Goal: Transaction & Acquisition: Purchase product/service

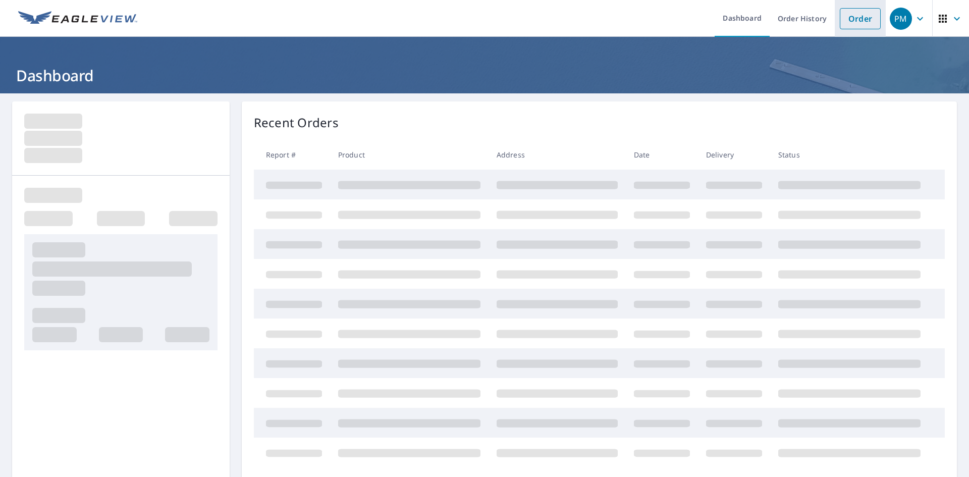
click at [863, 15] on link "Order" at bounding box center [860, 18] width 41 height 21
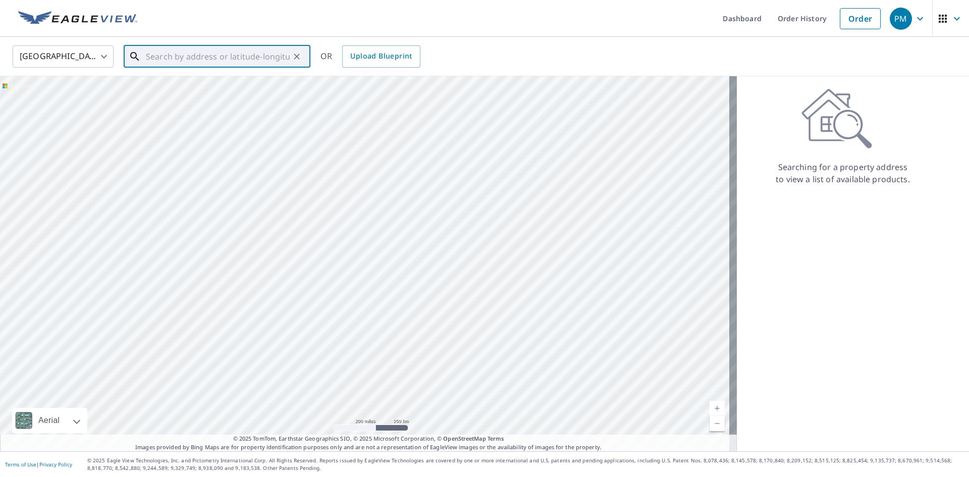
click at [201, 56] on input "text" at bounding box center [218, 56] width 144 height 28
paste input "[STREET_ADDRESS]"
click at [210, 84] on span "[GEOGRAPHIC_DATA]" at bounding box center [223, 86] width 158 height 12
type input "[STREET_ADDRESS]"
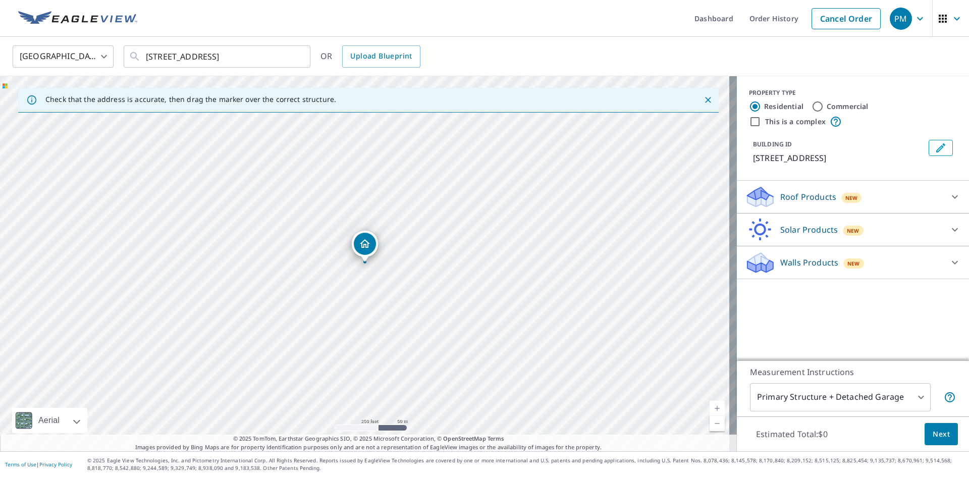
click at [796, 194] on p "Roof Products" at bounding box center [808, 197] width 56 height 12
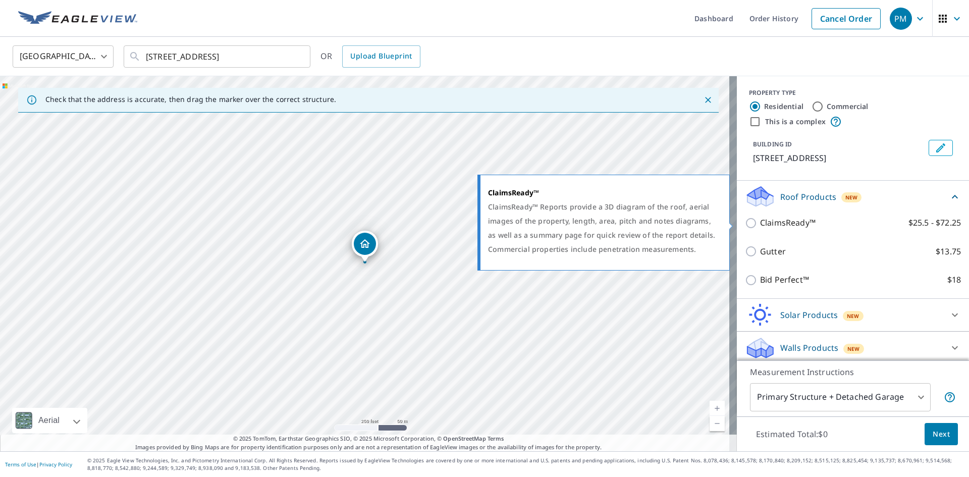
click at [745, 225] on input "ClaimsReady™ $25.5 - $72.25" at bounding box center [752, 223] width 15 height 12
checkbox input "true"
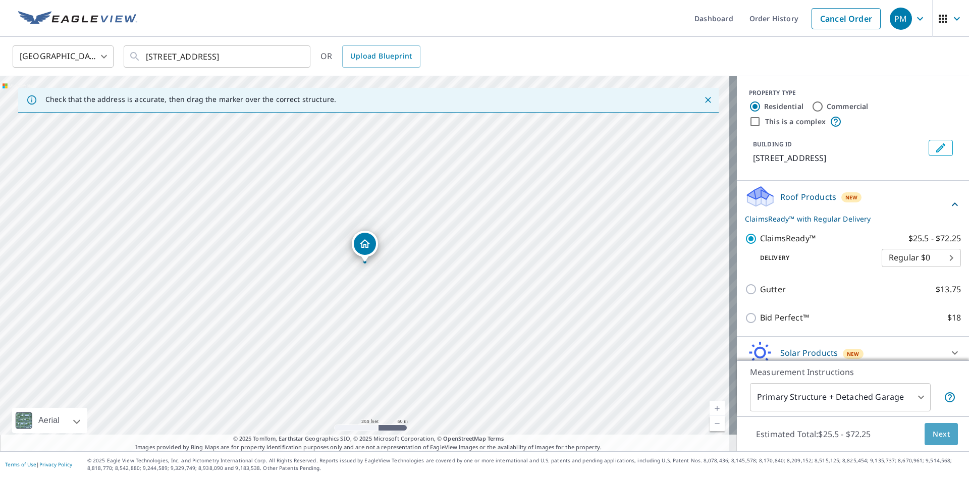
click at [935, 438] on span "Next" at bounding box center [941, 434] width 17 height 13
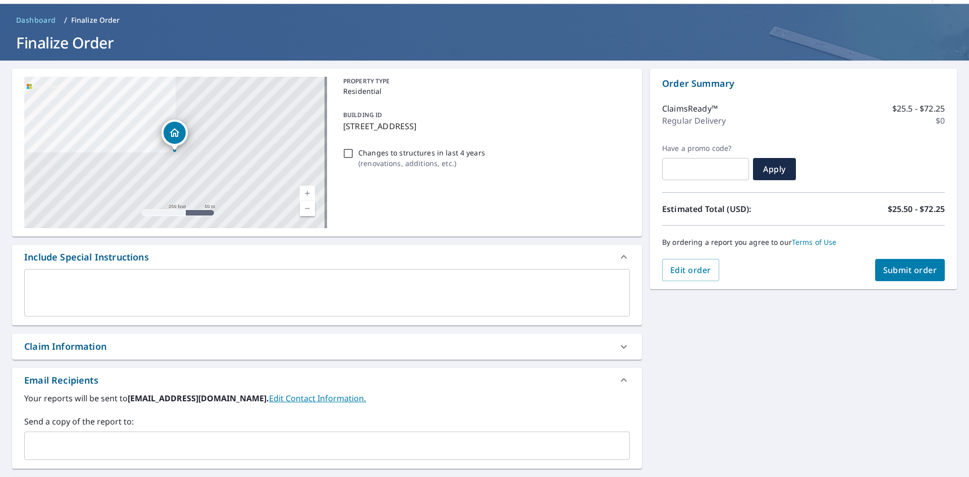
scroll to position [151, 0]
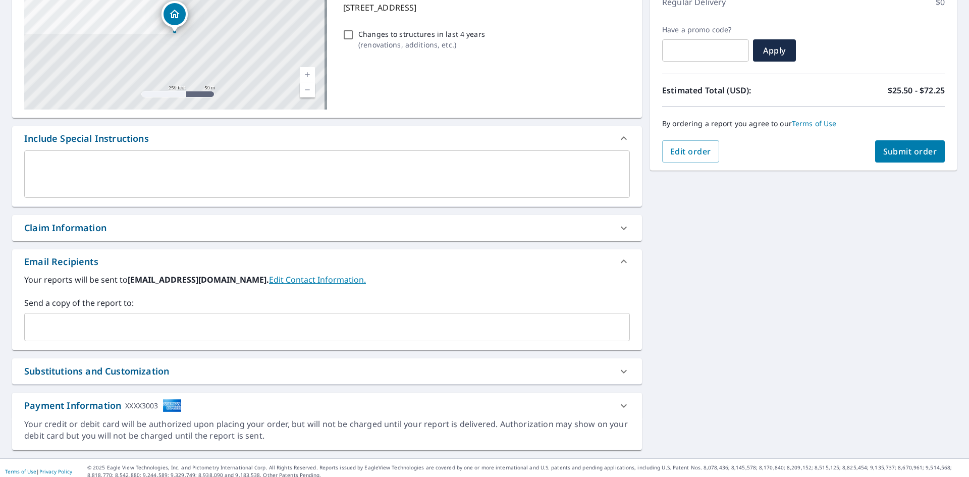
click at [65, 329] on input "text" at bounding box center [319, 326] width 581 height 19
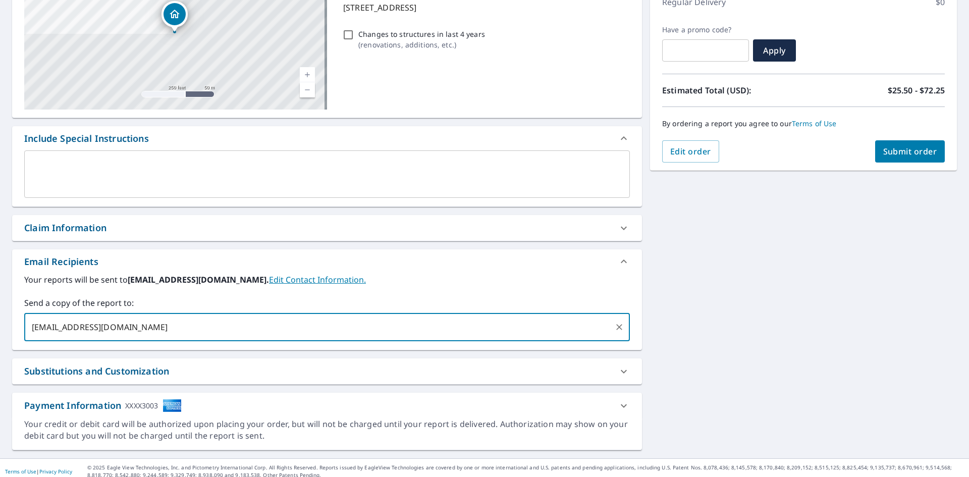
type input "[EMAIL_ADDRESS][DOMAIN_NAME]"
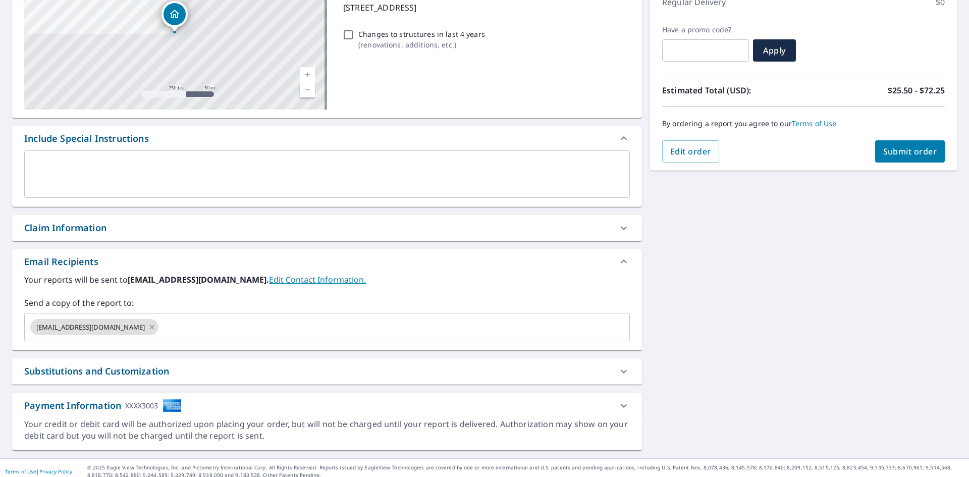
click at [748, 275] on div "[STREET_ADDRESS][GEOGRAPHIC_DATA] A standard road map Aerial A detailed look fr…" at bounding box center [484, 200] width 969 height 516
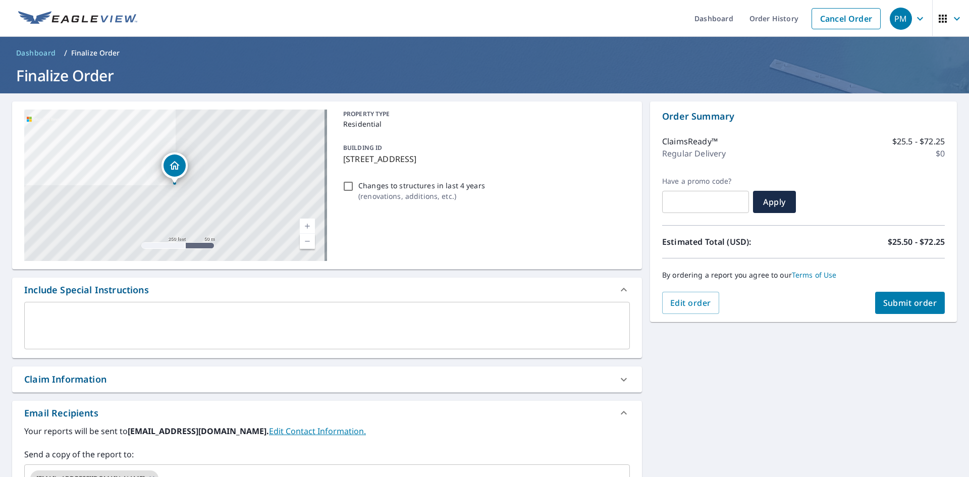
click at [897, 306] on span "Submit order" at bounding box center [910, 302] width 54 height 11
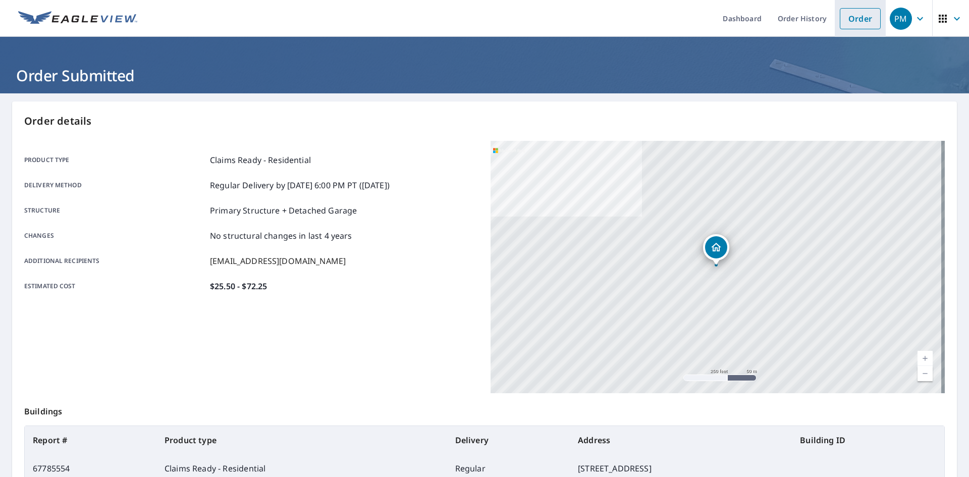
click at [854, 18] on link "Order" at bounding box center [860, 18] width 41 height 21
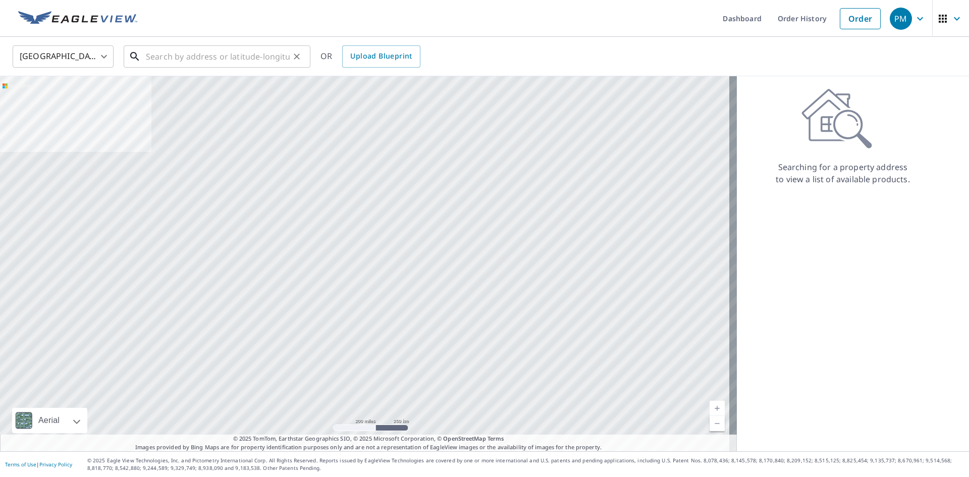
click at [174, 57] on input "text" at bounding box center [218, 56] width 144 height 28
paste input "[STREET_ADDRESS]"
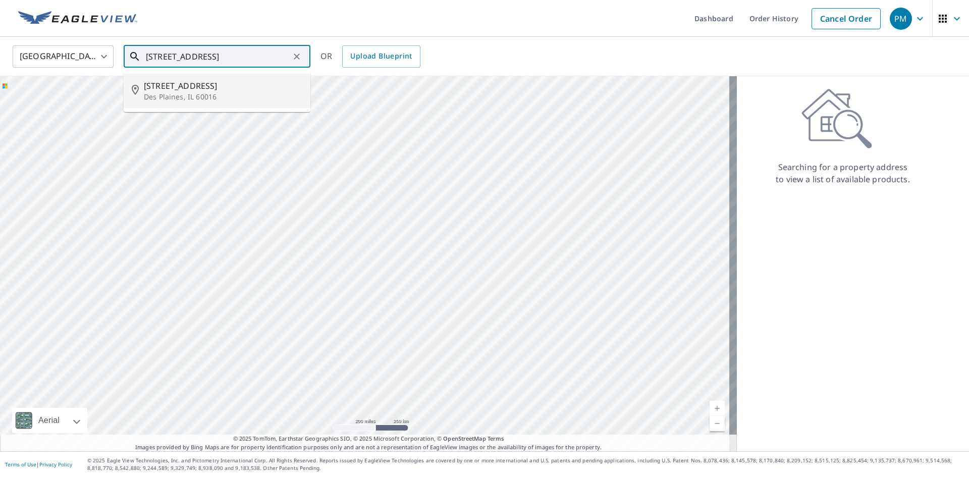
click at [171, 86] on span "[STREET_ADDRESS]" at bounding box center [223, 86] width 158 height 12
type input "[STREET_ADDRESS]"
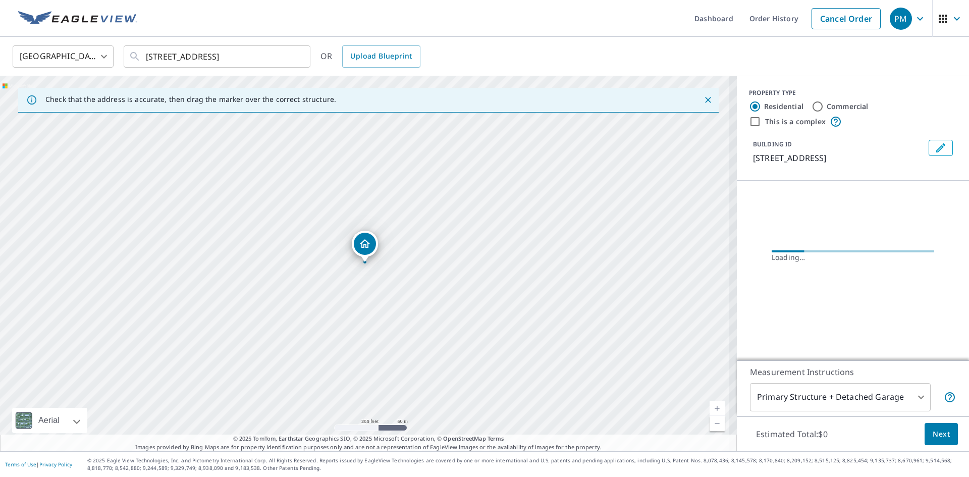
scroll to position [0, 0]
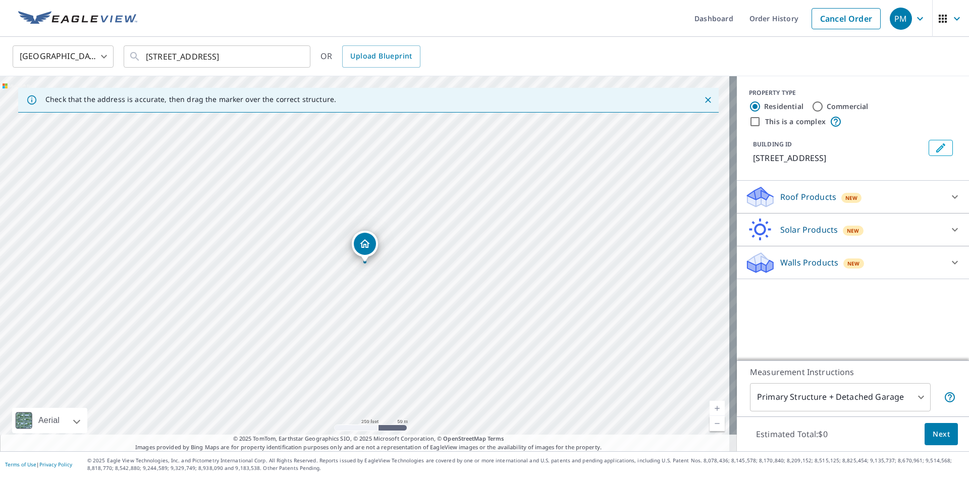
click at [790, 198] on p "Roof Products" at bounding box center [808, 197] width 56 height 12
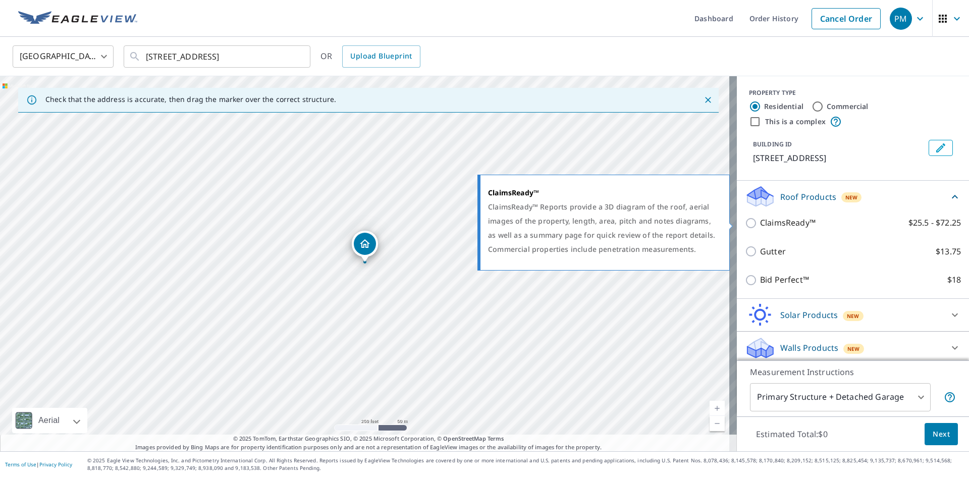
click at [745, 225] on input "ClaimsReady™ $25.5 - $72.25" at bounding box center [752, 223] width 15 height 12
checkbox input "true"
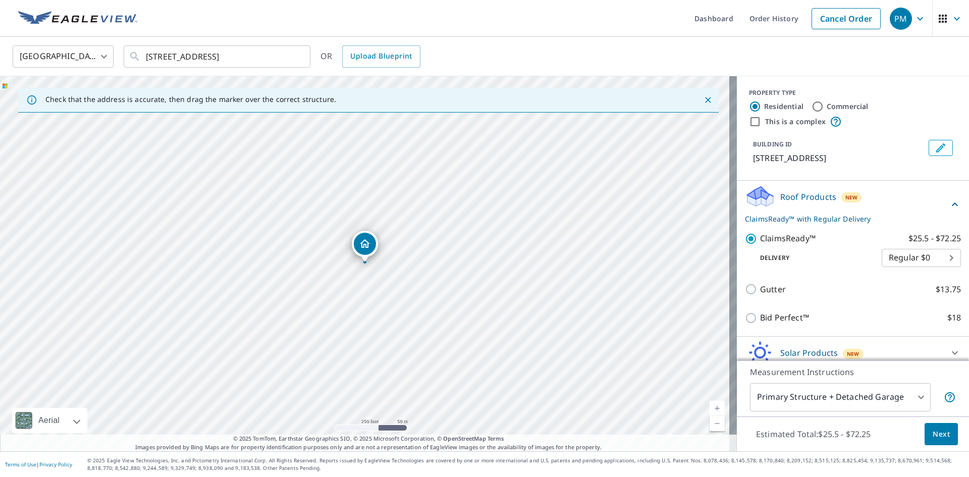
click at [933, 430] on span "Next" at bounding box center [941, 434] width 17 height 13
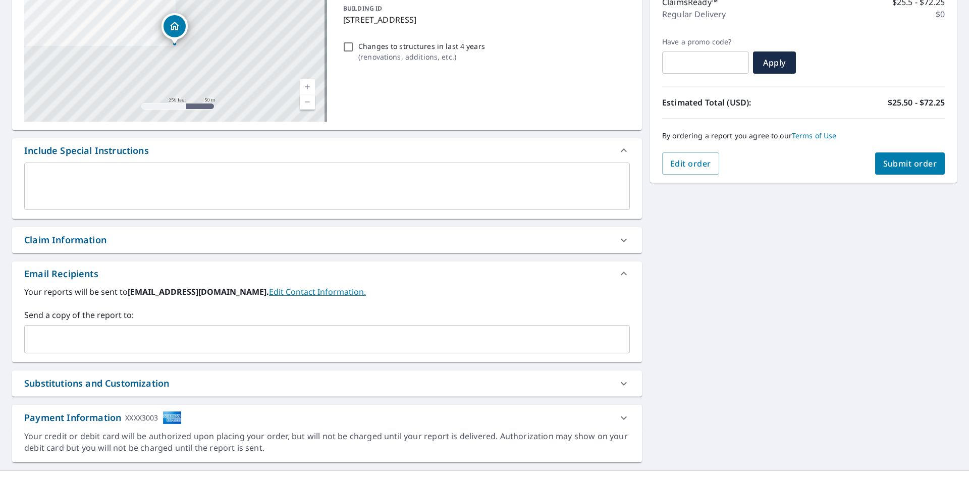
scroll to position [151, 0]
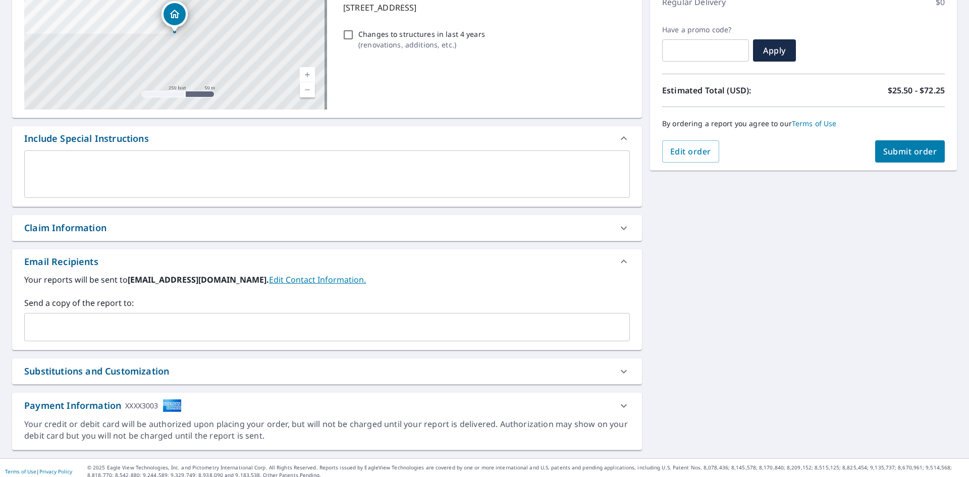
click at [108, 319] on input "text" at bounding box center [319, 326] width 581 height 19
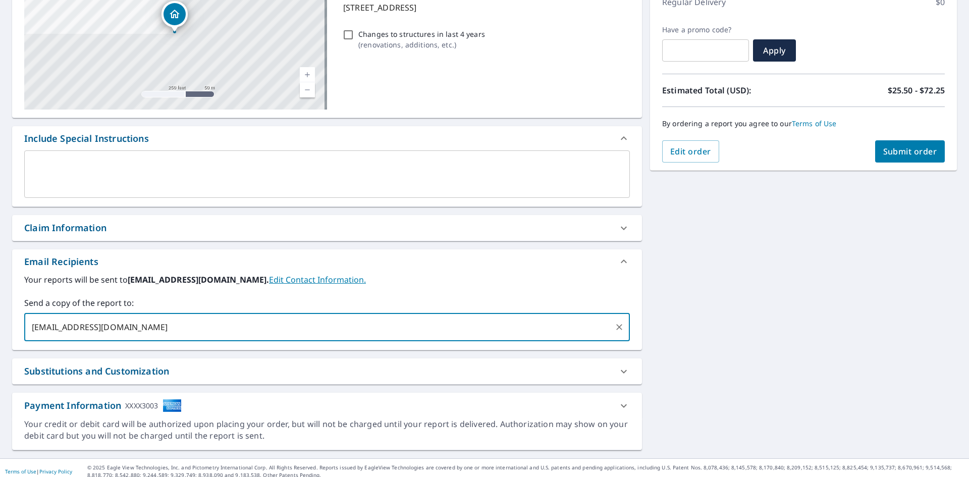
type input "[EMAIL_ADDRESS][DOMAIN_NAME]"
click at [682, 251] on div "[STREET_ADDRESS] Aerial Road A standard road map Aerial A detailed look from ab…" at bounding box center [484, 200] width 969 height 516
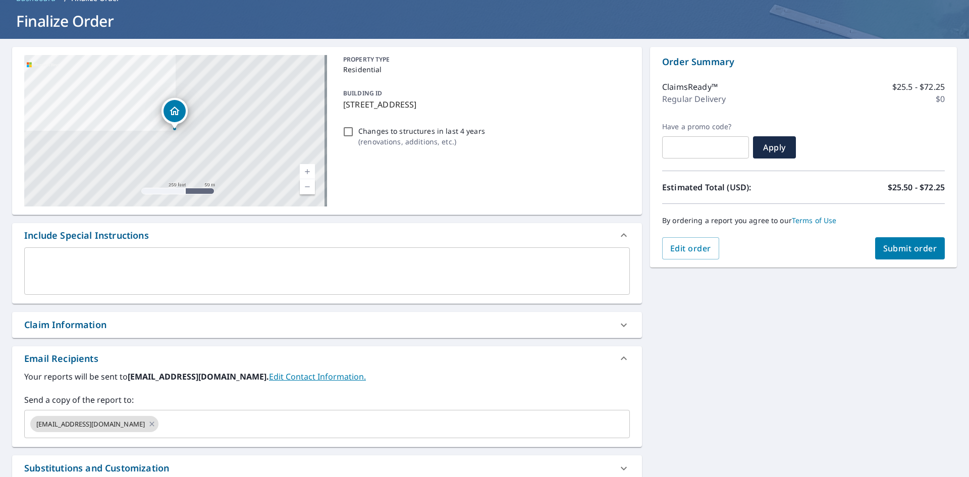
scroll to position [0, 0]
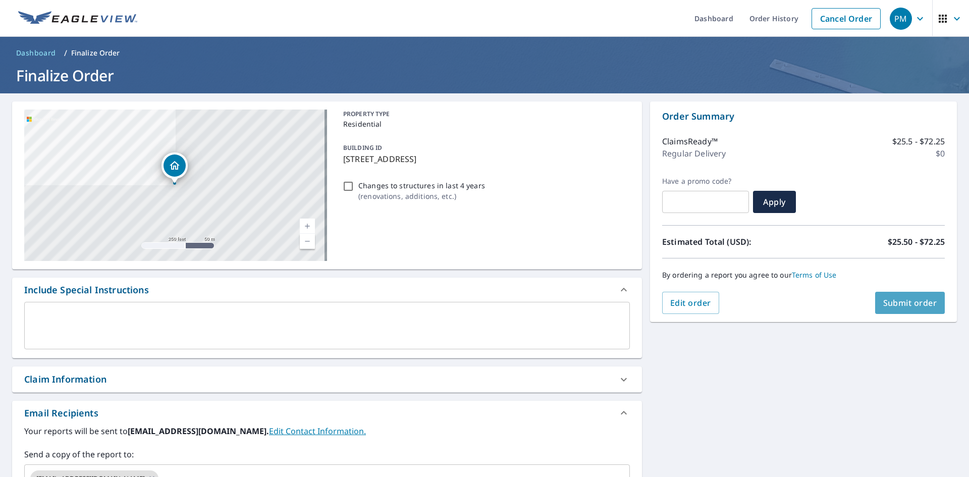
click at [884, 305] on span "Submit order" at bounding box center [910, 302] width 54 height 11
